Goal: Transaction & Acquisition: Purchase product/service

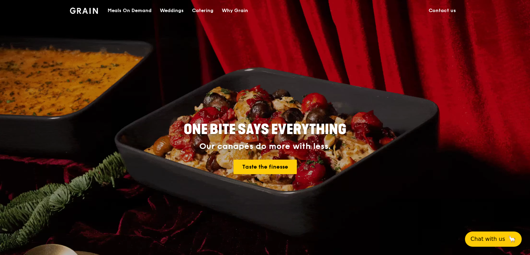
click at [124, 13] on div "Meals On Demand" at bounding box center [130, 10] width 44 height 21
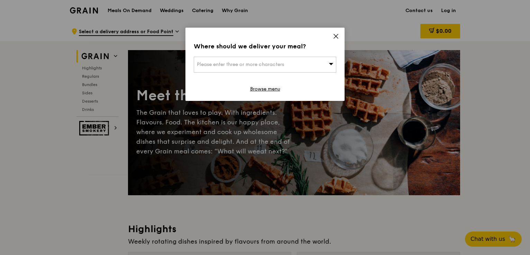
click at [336, 36] on icon at bounding box center [336, 36] width 4 height 4
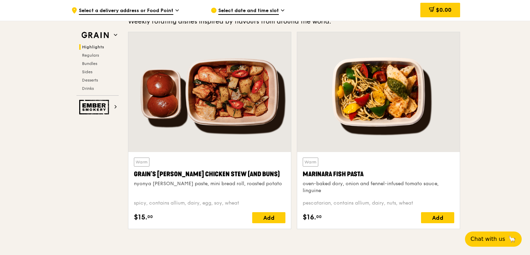
scroll to position [221, 0]
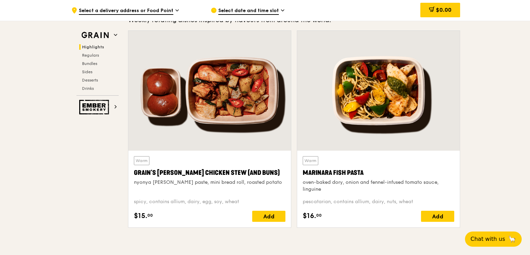
click at [237, 171] on div "Grain's [PERSON_NAME] Chicken Stew (and buns)" at bounding box center [209, 173] width 151 height 10
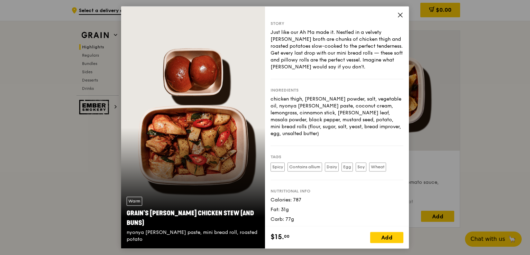
scroll to position [11, 0]
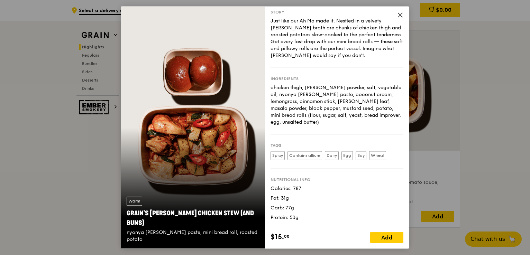
click at [401, 13] on icon at bounding box center [400, 15] width 4 height 4
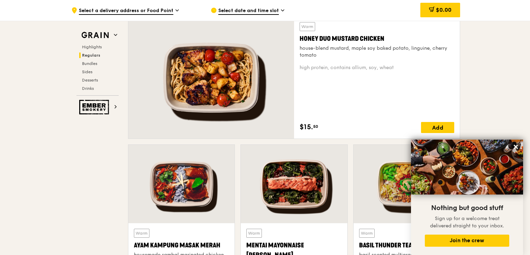
scroll to position [502, 0]
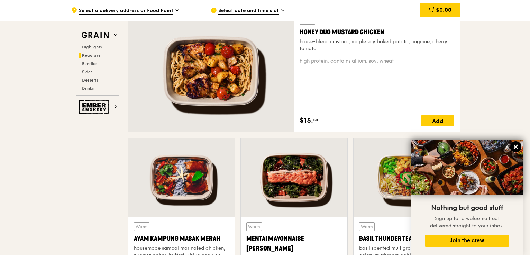
click at [515, 146] on icon at bounding box center [515, 147] width 4 height 4
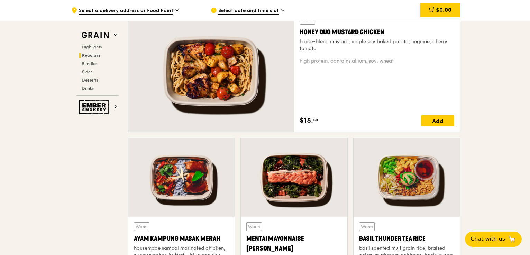
drag, startPoint x: 529, startPoint y: 51, endPoint x: 529, endPoint y: 58, distance: 7.3
click at [195, 196] on div at bounding box center [181, 177] width 106 height 78
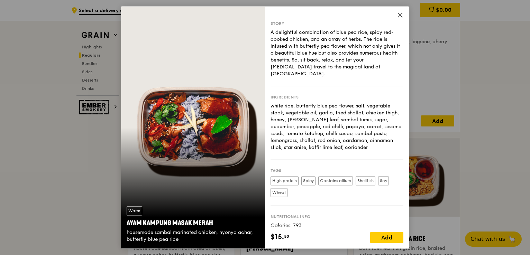
scroll to position [30, 0]
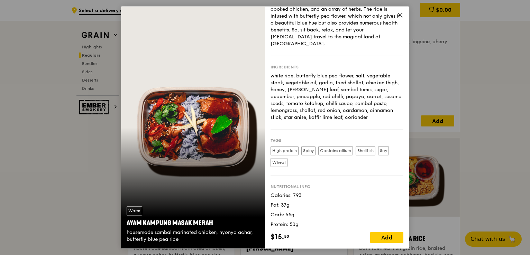
click at [401, 16] on icon at bounding box center [400, 15] width 4 height 4
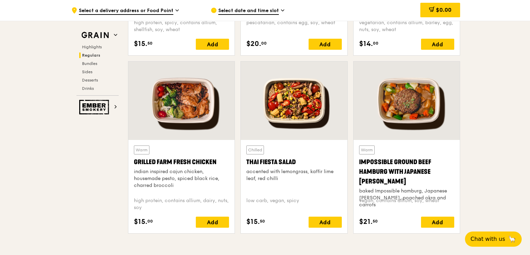
scroll to position [780, 0]
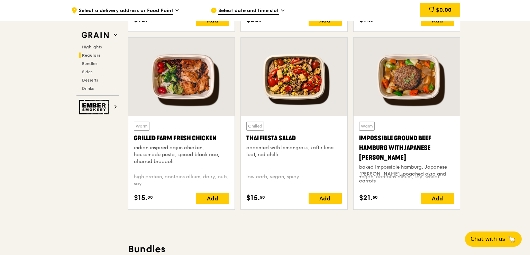
click at [414, 72] on div at bounding box center [406, 77] width 106 height 78
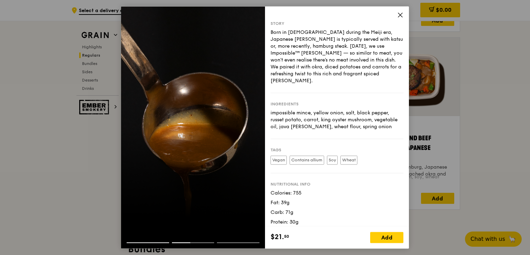
click at [401, 14] on icon at bounding box center [400, 15] width 6 height 6
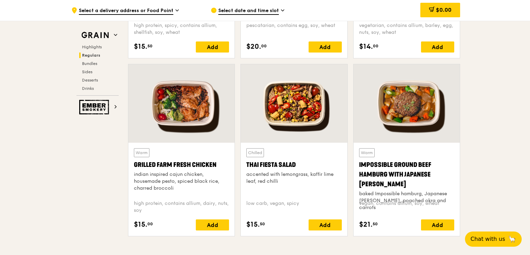
scroll to position [753, 0]
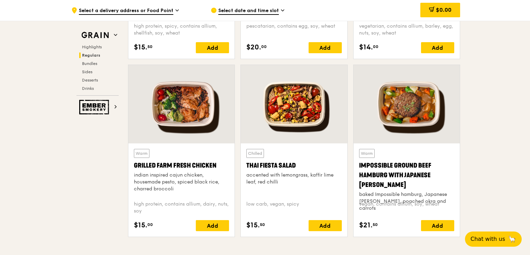
click at [186, 118] on div at bounding box center [181, 104] width 106 height 78
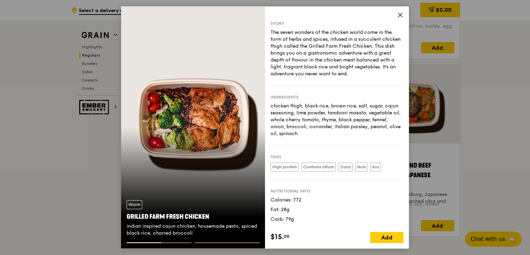
click at [399, 16] on icon at bounding box center [400, 15] width 4 height 4
